Goal: Task Accomplishment & Management: Manage account settings

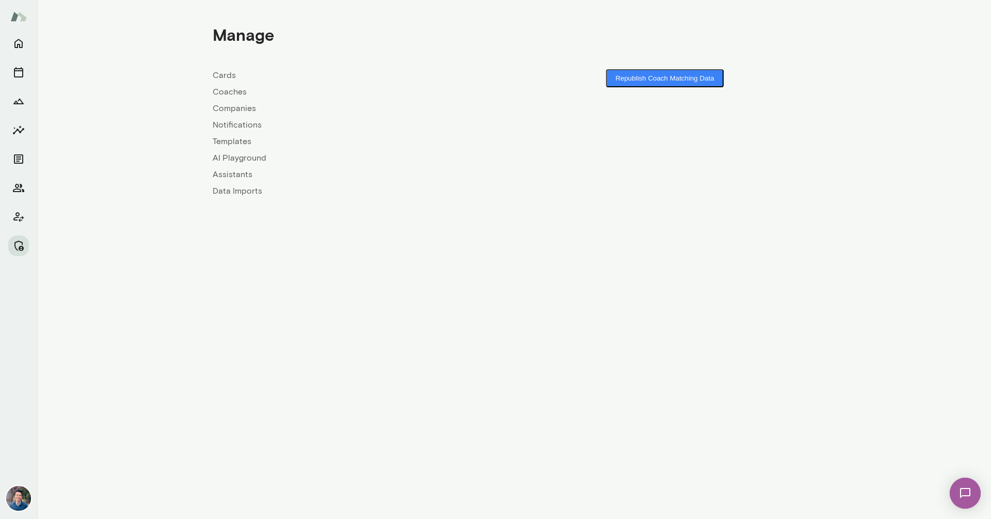
click at [230, 93] on link "Coaches" at bounding box center [363, 92] width 301 height 12
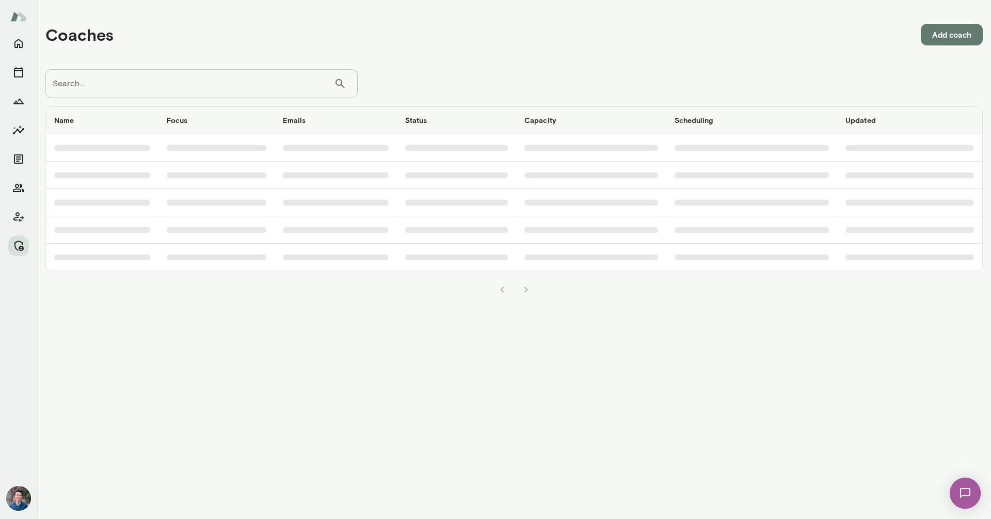
click at [223, 73] on input "Search..." at bounding box center [189, 83] width 288 height 29
type input "*****"
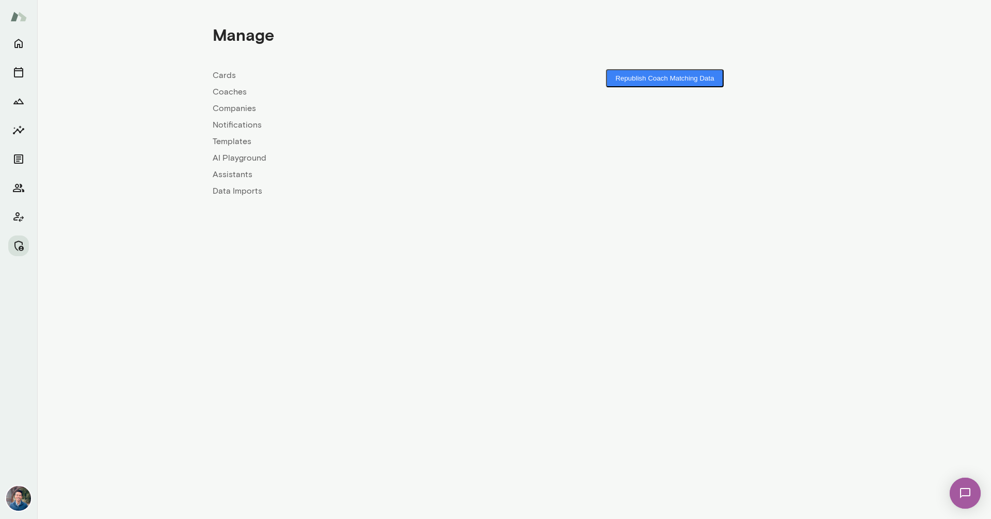
click at [235, 92] on link "Coaches" at bounding box center [363, 92] width 301 height 12
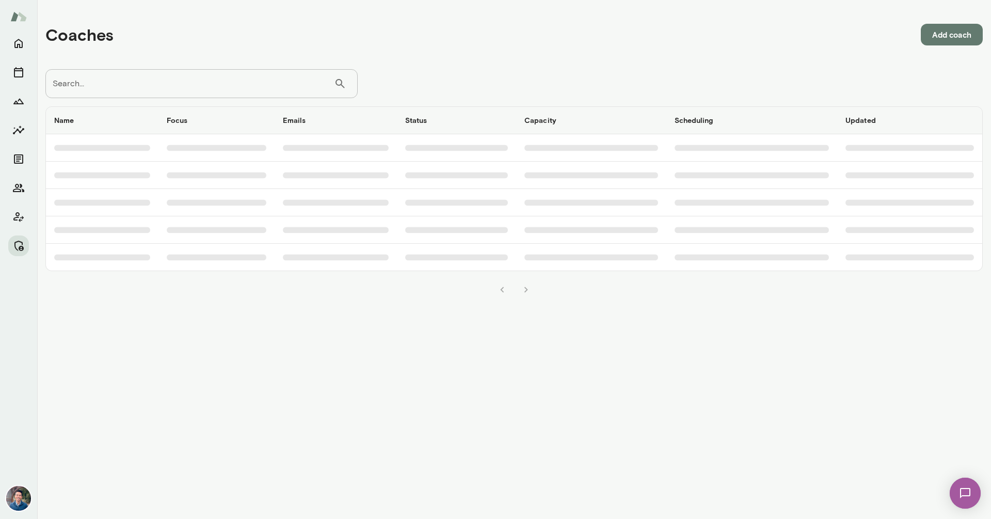
click at [235, 92] on input "Search..." at bounding box center [189, 83] width 288 height 29
type input "*****"
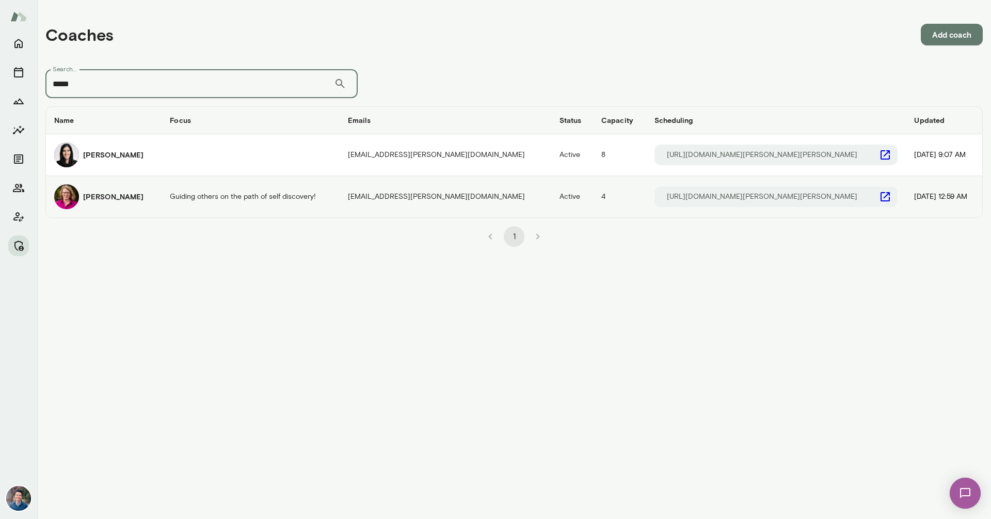
click at [103, 202] on div "[PERSON_NAME]" at bounding box center [103, 196] width 99 height 25
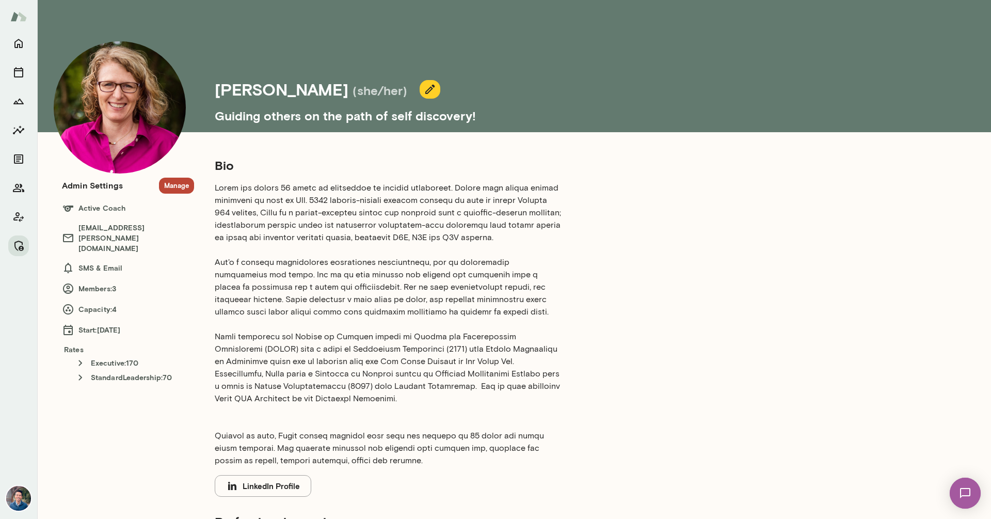
click at [171, 189] on button "Manage" at bounding box center [176, 185] width 35 height 16
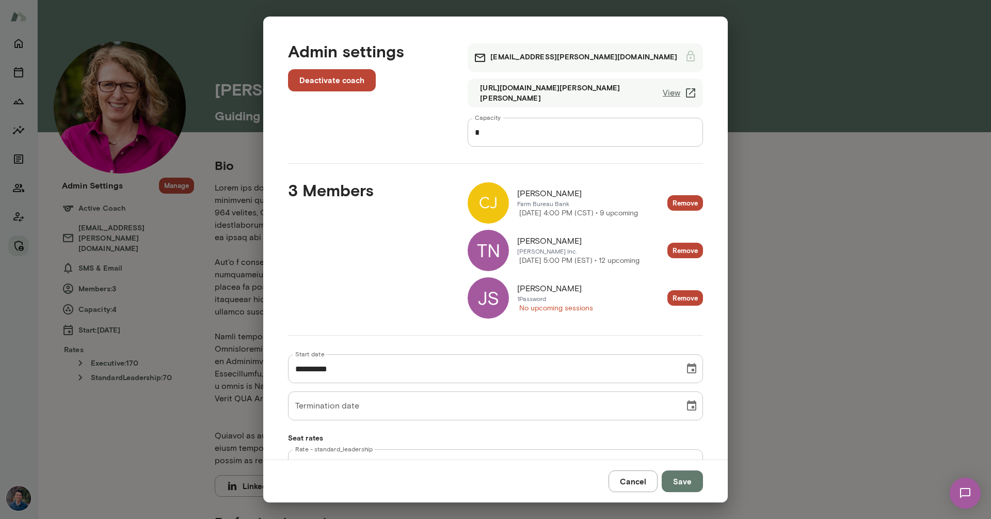
click at [666, 96] on link "View" at bounding box center [679, 93] width 34 height 12
click at [487, 298] on div "JS" at bounding box center [487, 297] width 41 height 41
click at [535, 287] on main "[PERSON_NAME] (she/her) Guiding others on the path of self discovery! Bio Linke…" at bounding box center [513, 259] width 953 height 519
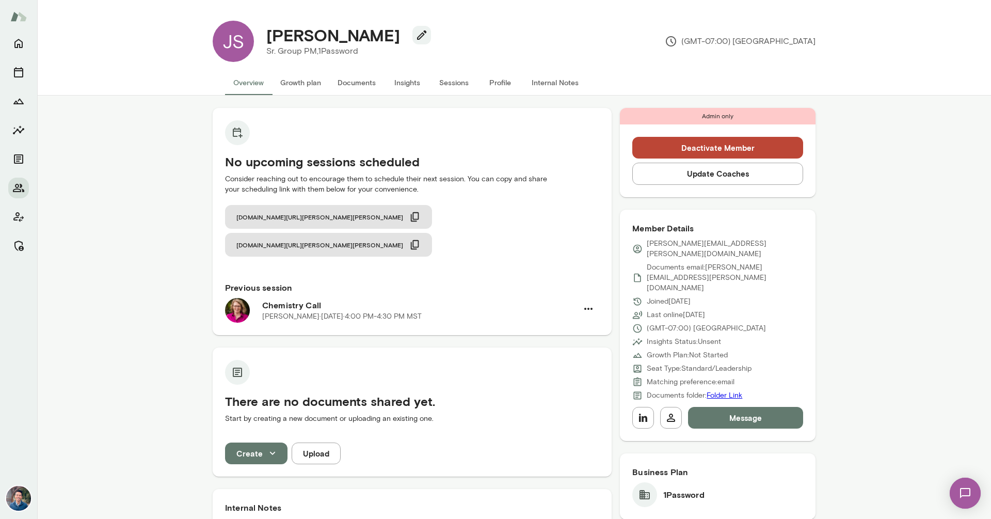
click at [439, 87] on button "Sessions" at bounding box center [453, 82] width 46 height 25
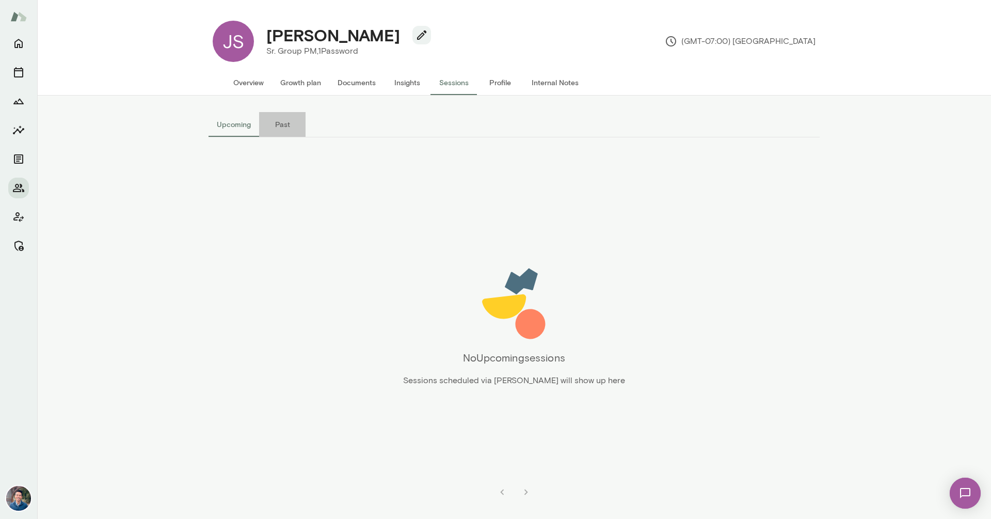
click at [267, 124] on button "Past" at bounding box center [282, 124] width 46 height 25
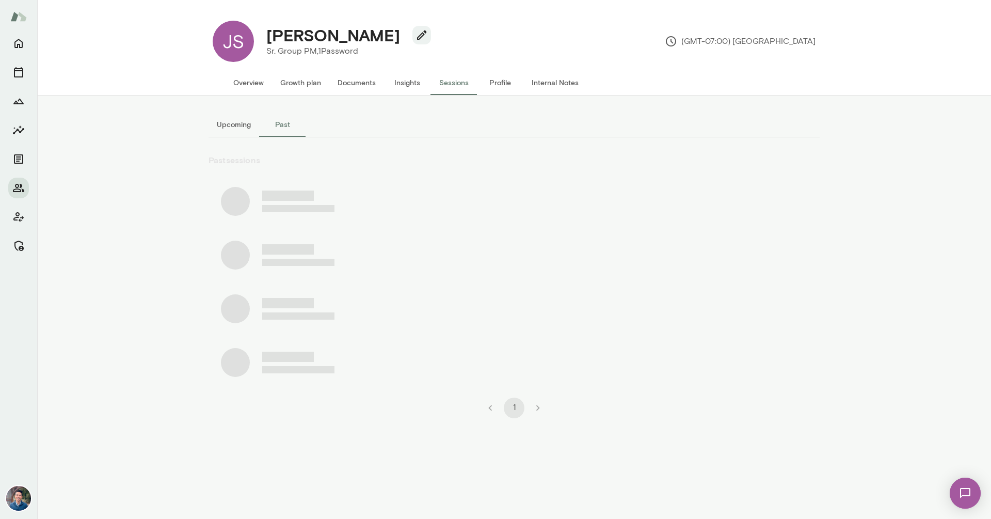
click at [232, 127] on button "Upcoming" at bounding box center [233, 124] width 51 height 25
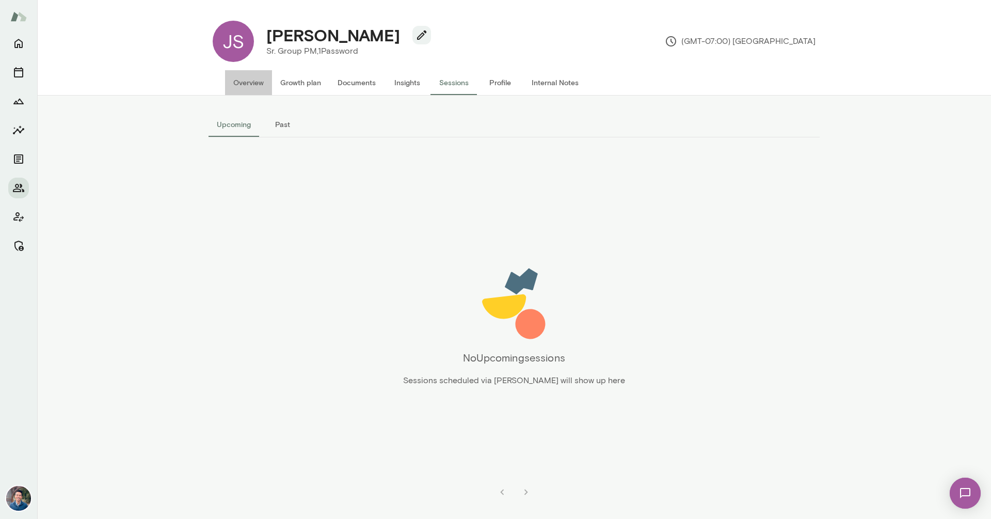
click at [251, 80] on button "Overview" at bounding box center [248, 82] width 47 height 25
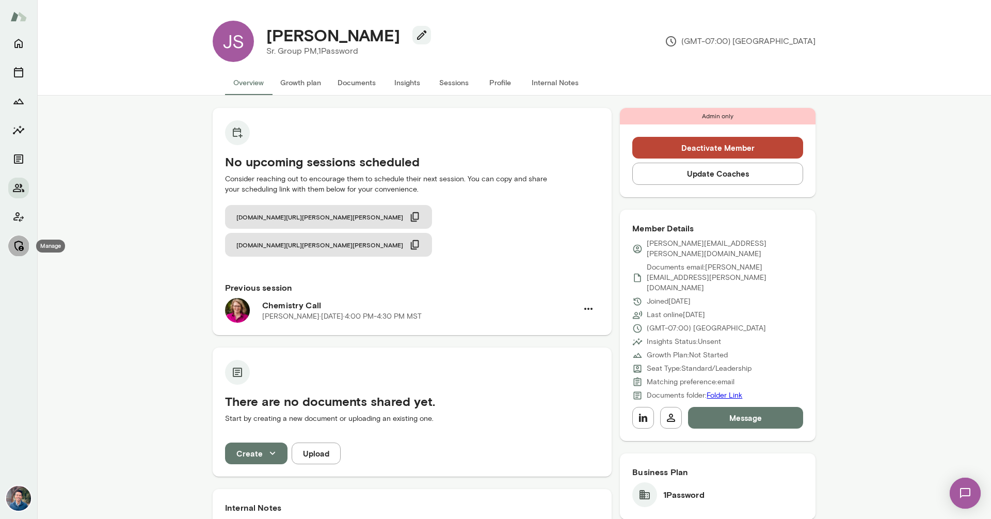
click at [18, 243] on icon "Manage" at bounding box center [18, 245] width 12 height 12
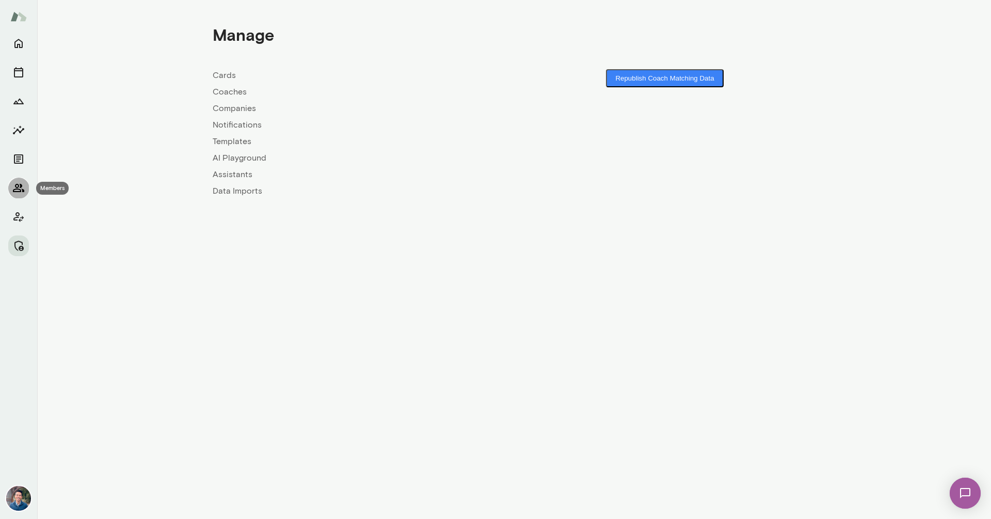
click at [17, 189] on icon "Members" at bounding box center [18, 188] width 12 height 12
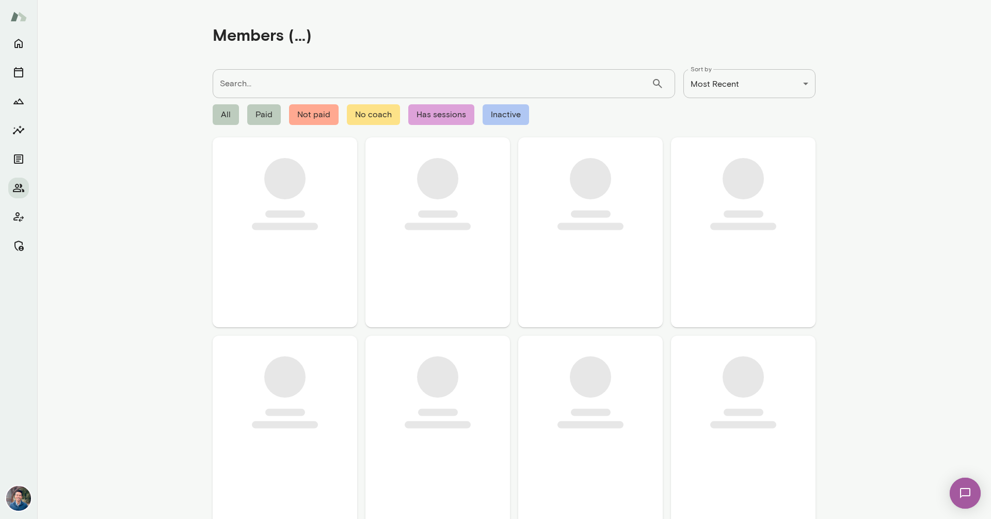
click at [266, 92] on input "Search..." at bounding box center [432, 83] width 439 height 29
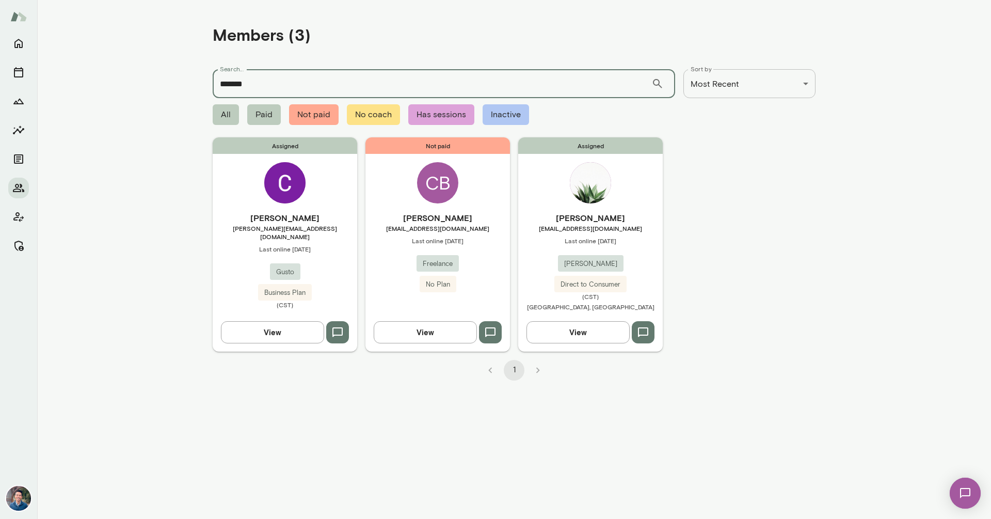
type input "*******"
click at [628, 229] on span "[EMAIL_ADDRESS][DOMAIN_NAME]" at bounding box center [590, 228] width 144 height 8
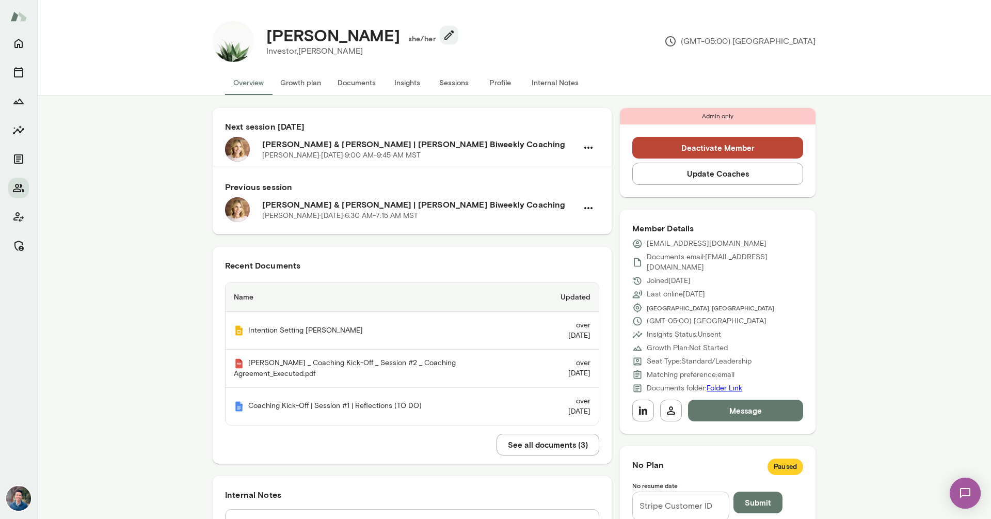
click at [499, 82] on button "Profile" at bounding box center [500, 82] width 46 height 25
click at [241, 149] on img at bounding box center [237, 149] width 25 height 25
drag, startPoint x: 238, startPoint y: 211, endPoint x: 256, endPoint y: 210, distance: 17.5
click at [238, 211] on img at bounding box center [237, 209] width 25 height 25
click at [20, 241] on icon "Manage" at bounding box center [18, 245] width 9 height 10
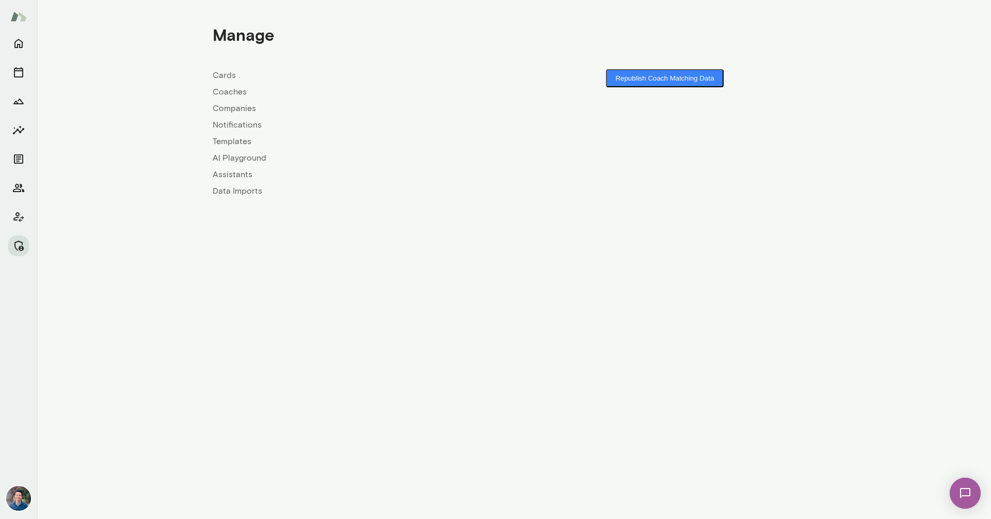
click at [219, 93] on link "Coaches" at bounding box center [363, 92] width 301 height 12
